Goal: Task Accomplishment & Management: Manage account settings

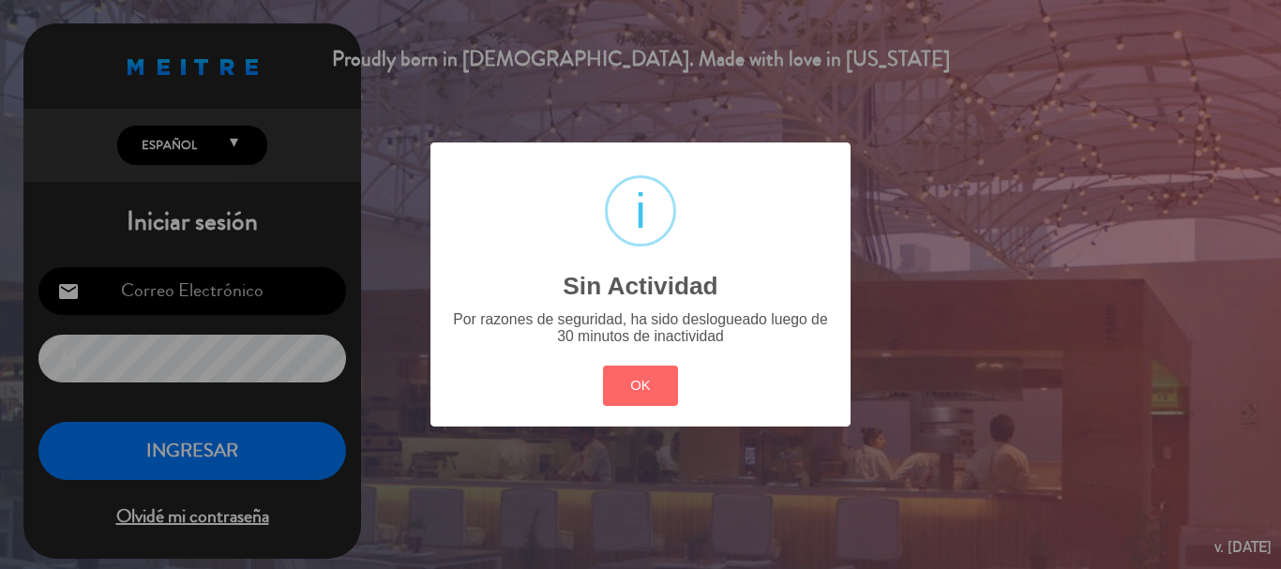
type input "[EMAIL_ADDRESS][DOMAIN_NAME]"
click at [190, 460] on div "? ! i Sin Actividad × Por razones de seguridad, ha sido deslogueado luego de 30…" at bounding box center [640, 284] width 1281 height 569
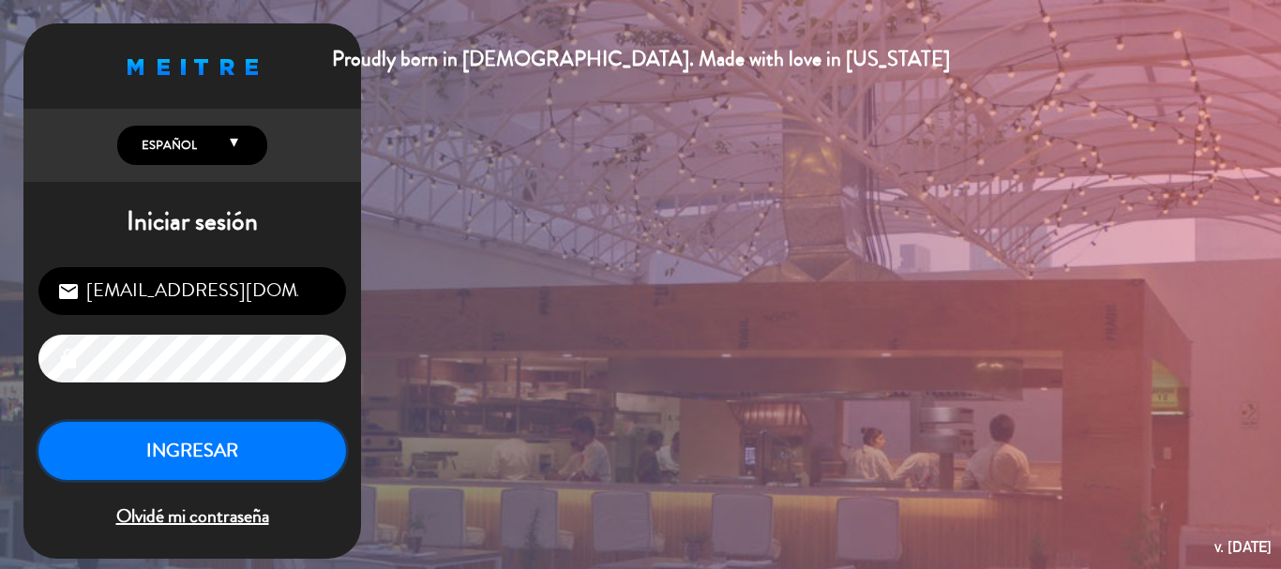
click at [190, 460] on button "INGRESAR" at bounding box center [192, 451] width 308 height 59
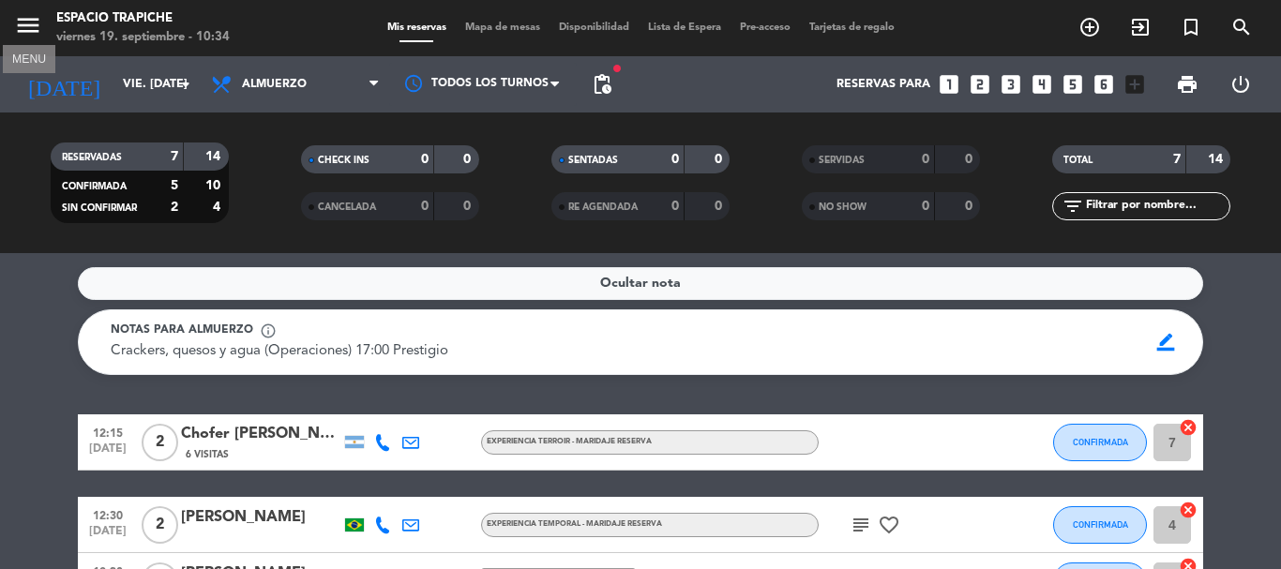
click at [28, 28] on icon "menu" at bounding box center [28, 25] width 28 height 28
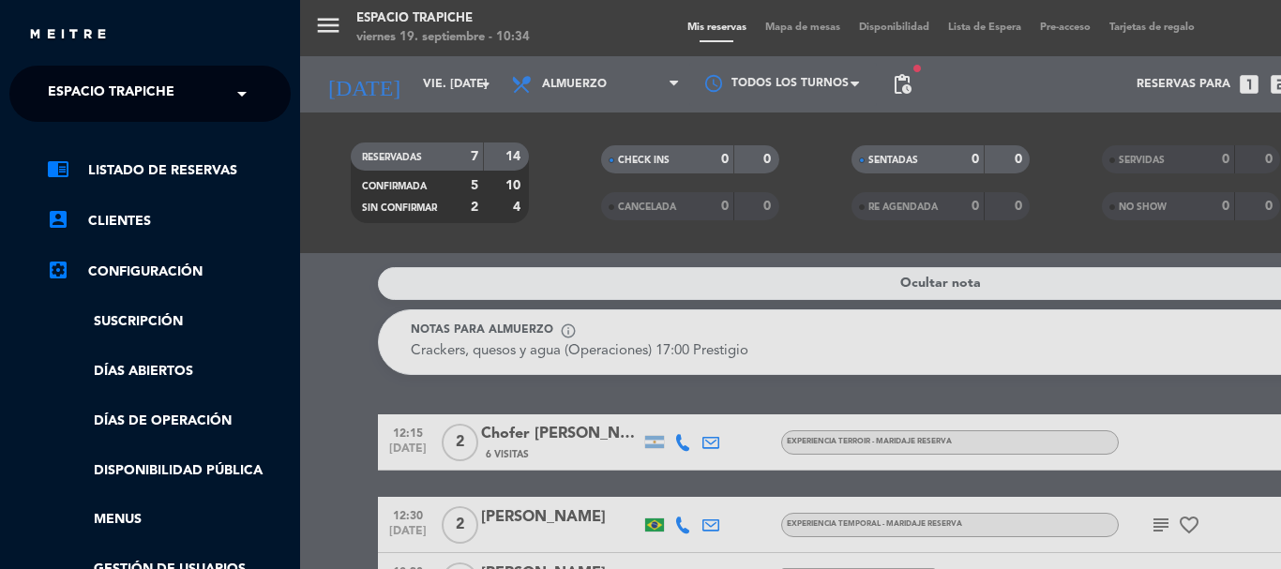
click at [162, 105] on span "Espacio Trapiche" at bounding box center [111, 93] width 127 height 39
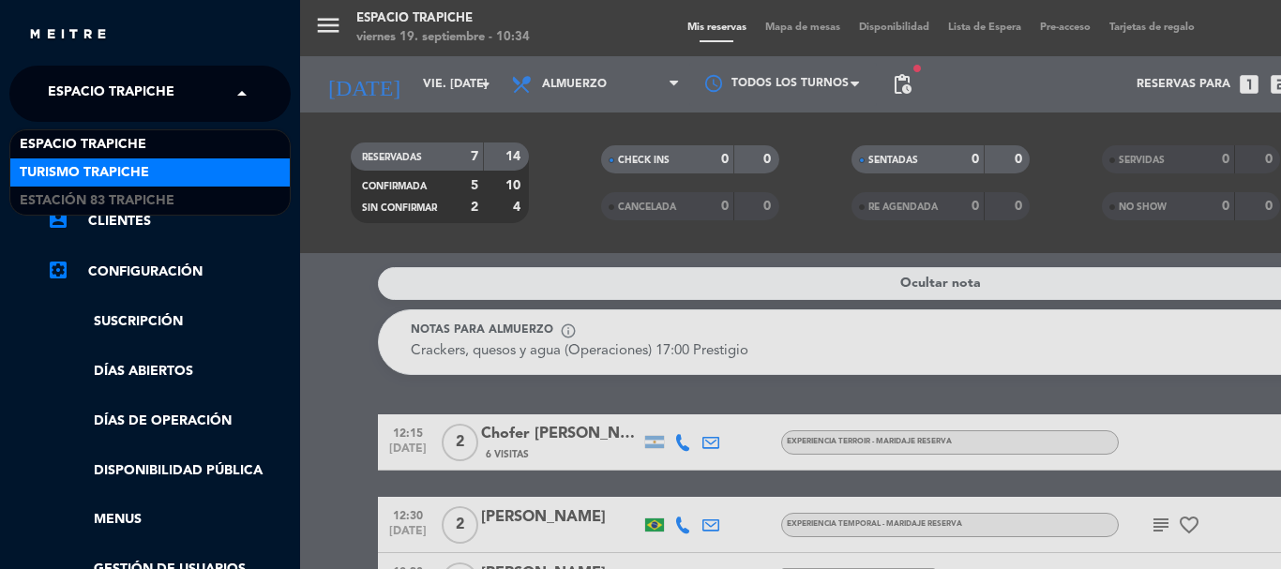
click at [134, 163] on span "Turismo Trapiche" at bounding box center [84, 173] width 129 height 22
